Goal: Information Seeking & Learning: Learn about a topic

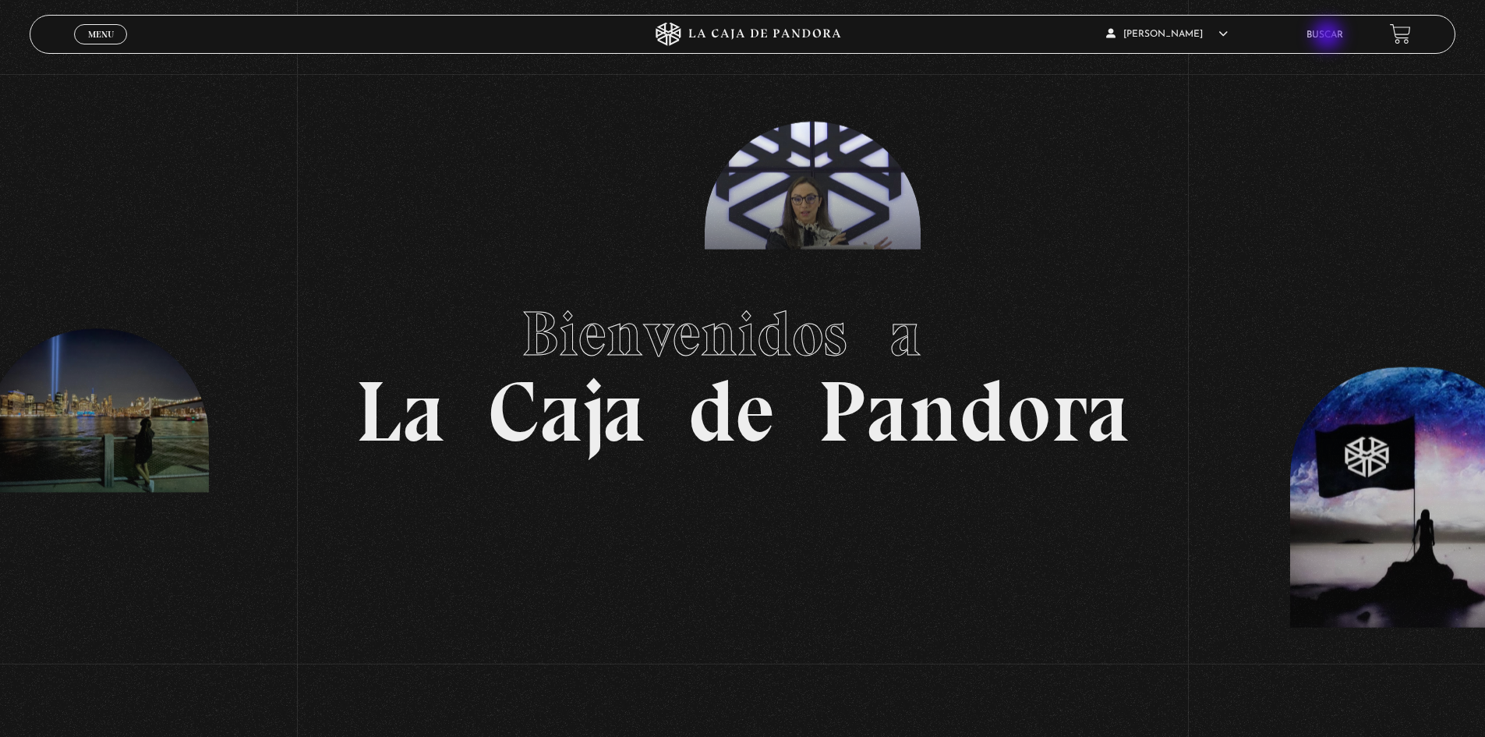
click at [1329, 37] on link "Buscar" at bounding box center [1325, 34] width 37 height 9
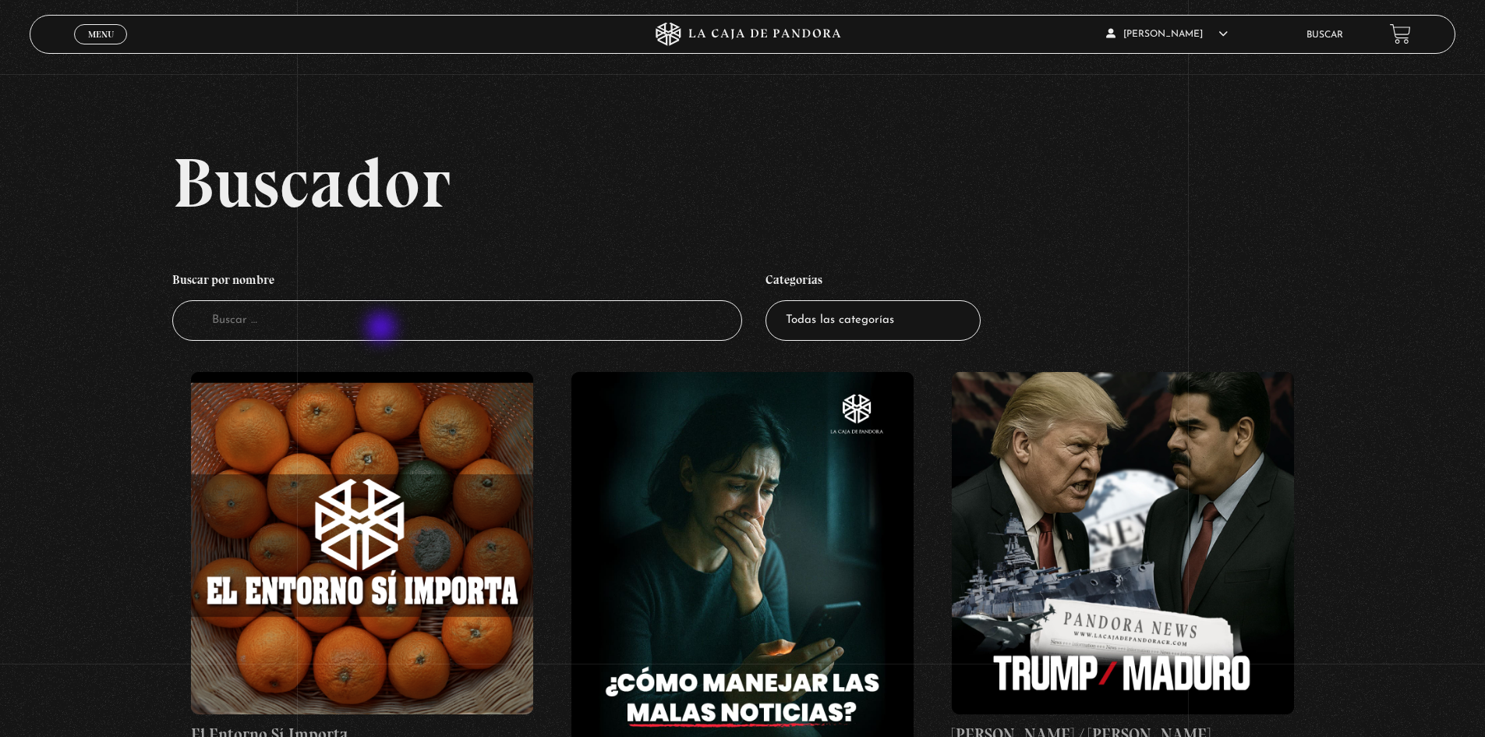
click at [383, 329] on input "Buscador" at bounding box center [457, 320] width 571 height 41
type input "como leer la bib"
click at [825, 327] on select "Todas las categorías 11:11 Humanitario (1) Amo los [DATE] (4) Análisis de serie…" at bounding box center [873, 320] width 215 height 41
select select "centinelas"
click at [771, 300] on select "Todas las categorías 11:11 Humanitario (1) Amo los Lunes (4) Análisis de series…" at bounding box center [873, 320] width 215 height 41
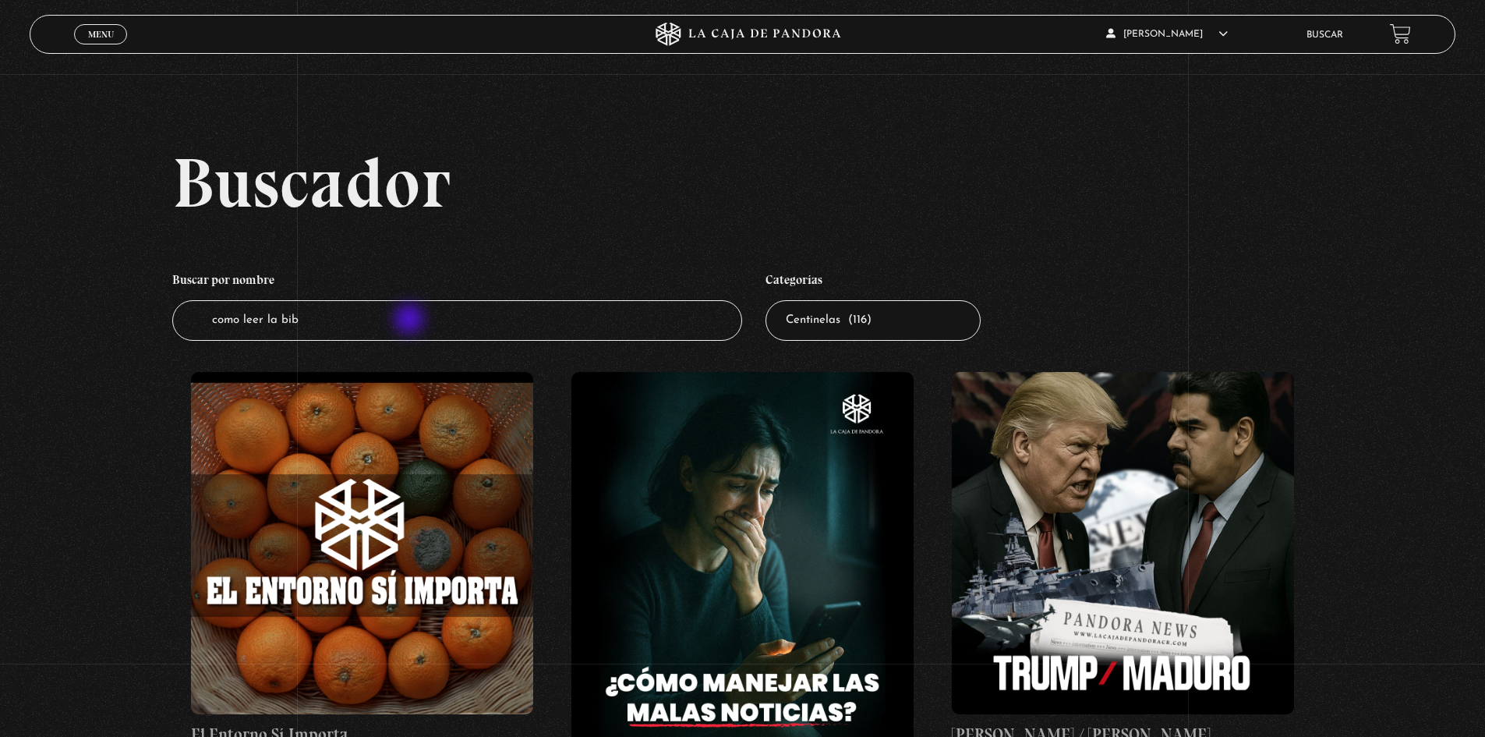
click at [411, 320] on input "como leer la bib" at bounding box center [457, 320] width 571 height 41
click at [362, 327] on input "como leer la bib" at bounding box center [457, 320] width 571 height 41
click at [867, 321] on select "Todas las categorías 11:11 Humanitario (1) Amo los Lunes (4) Análisis de series…" at bounding box center [873, 320] width 215 height 41
click at [451, 319] on input "como leer la [DEMOGRAPHIC_DATA]" at bounding box center [457, 320] width 571 height 41
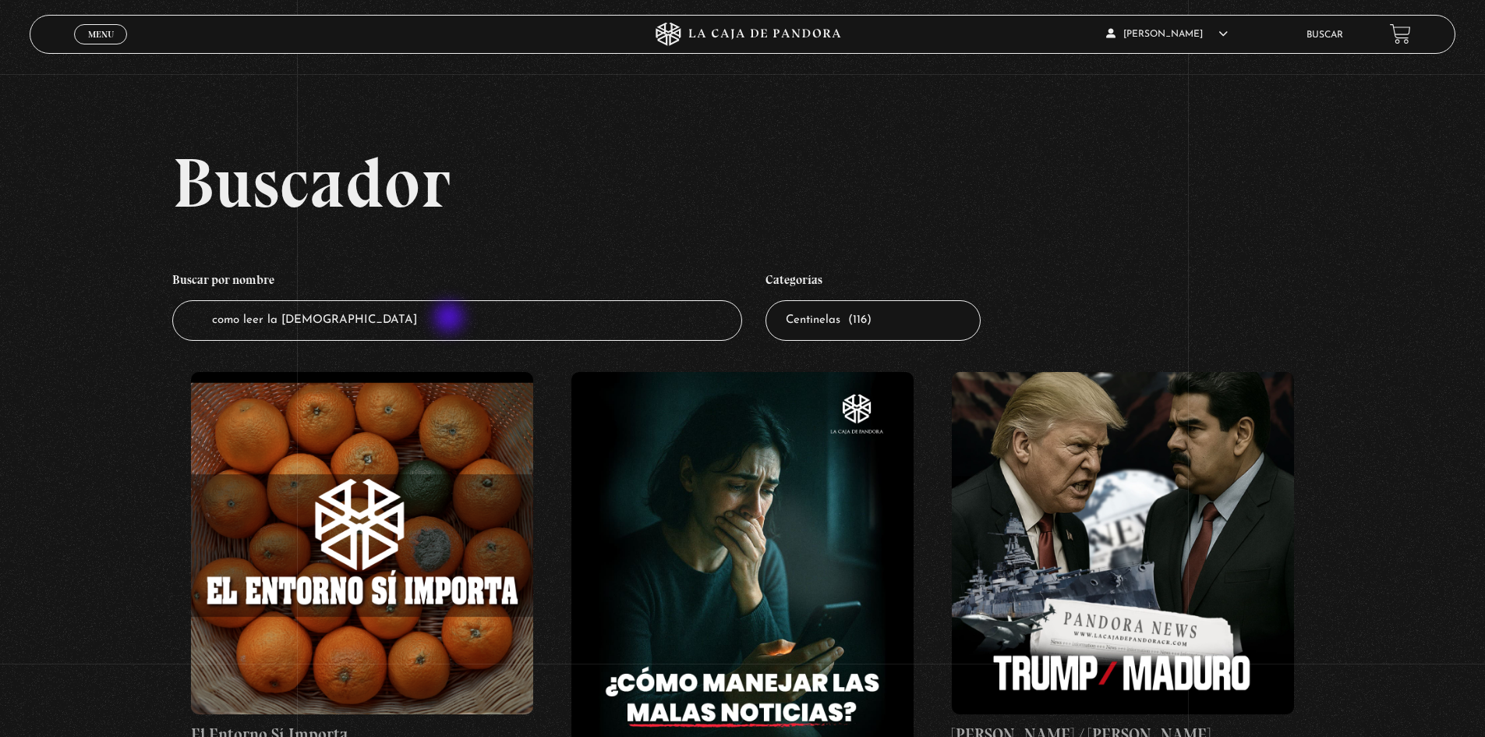
type input "como leer la [DEMOGRAPHIC_DATA]"
click at [424, 325] on input "Buscador" at bounding box center [457, 320] width 571 height 41
type input "como leer la [DEMOGRAPHIC_DATA]"
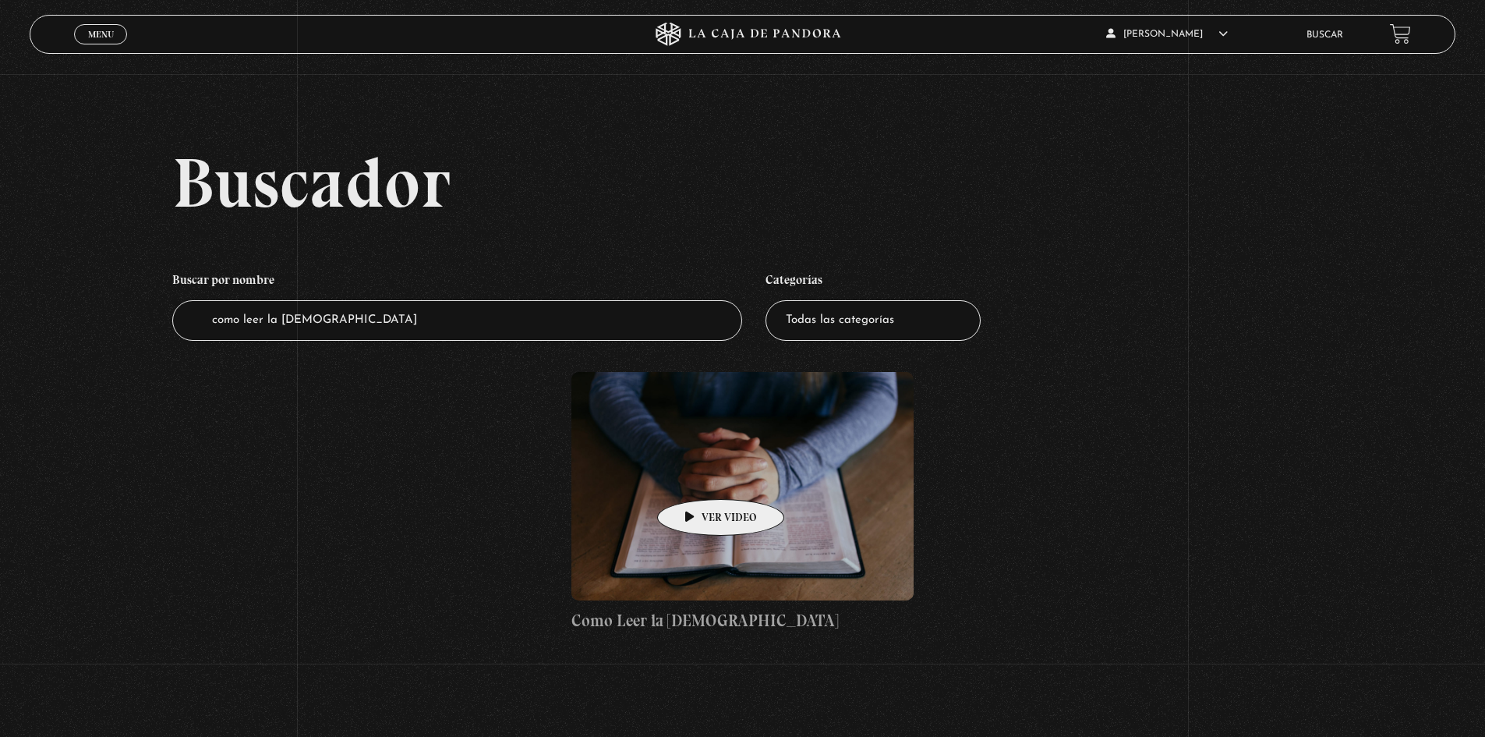
click at [701, 473] on figure at bounding box center [742, 486] width 342 height 228
